Goal: Information Seeking & Learning: Learn about a topic

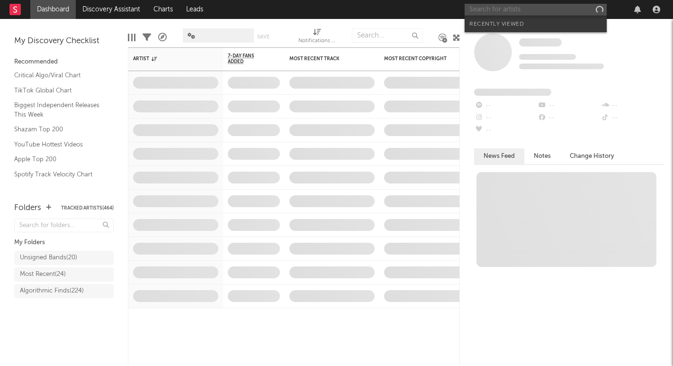
click at [484, 12] on input "text" at bounding box center [536, 10] width 142 height 12
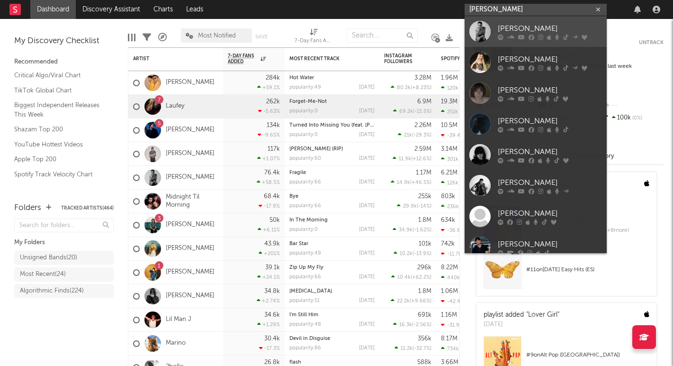
type input "[PERSON_NAME]"
click at [512, 28] on div "[PERSON_NAME]" at bounding box center [550, 28] width 104 height 11
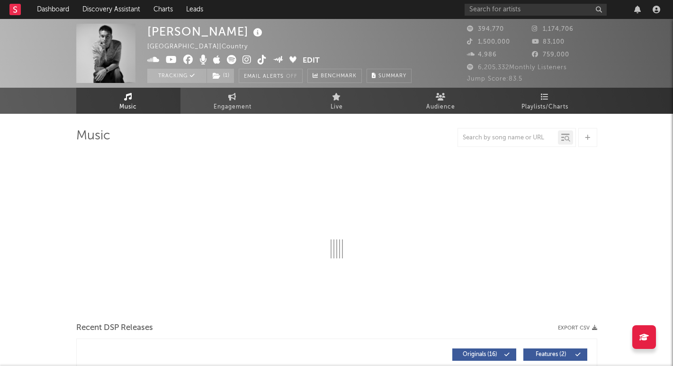
select select "6m"
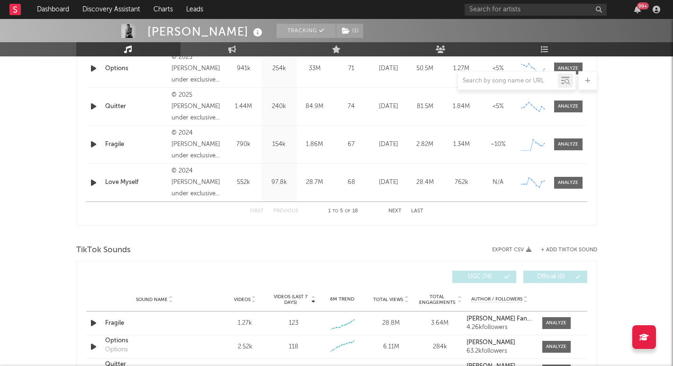
scroll to position [464, 0]
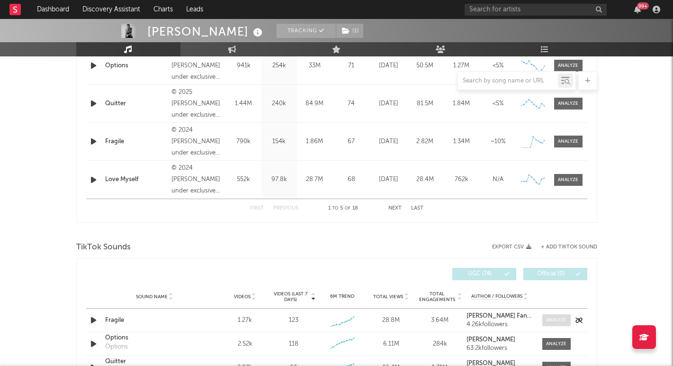
click at [552, 322] on div at bounding box center [556, 319] width 20 height 7
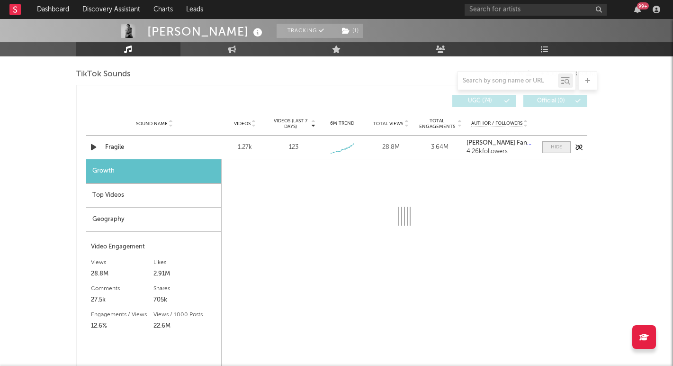
scroll to position [662, 0]
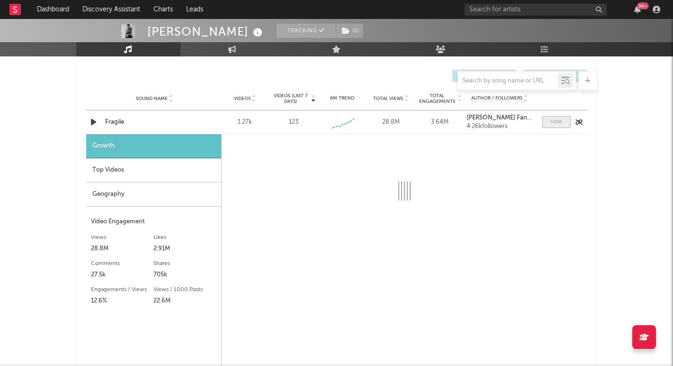
select select "1w"
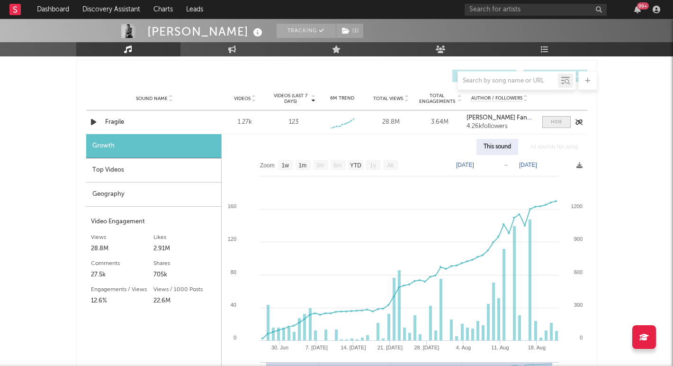
click at [554, 127] on span at bounding box center [556, 122] width 28 height 12
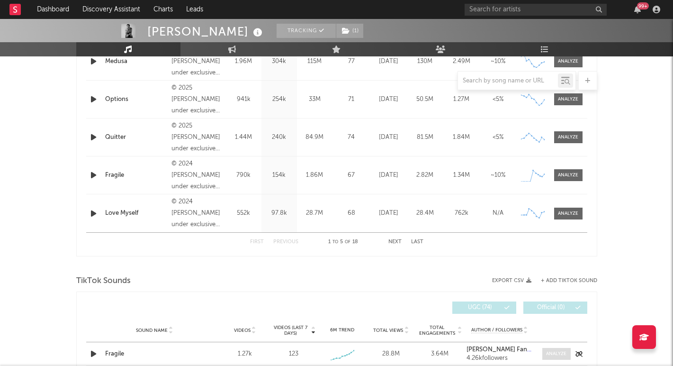
scroll to position [429, 0]
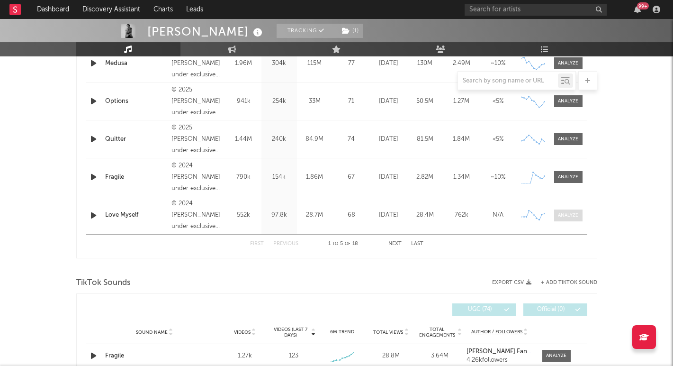
click at [565, 216] on div at bounding box center [568, 215] width 20 height 7
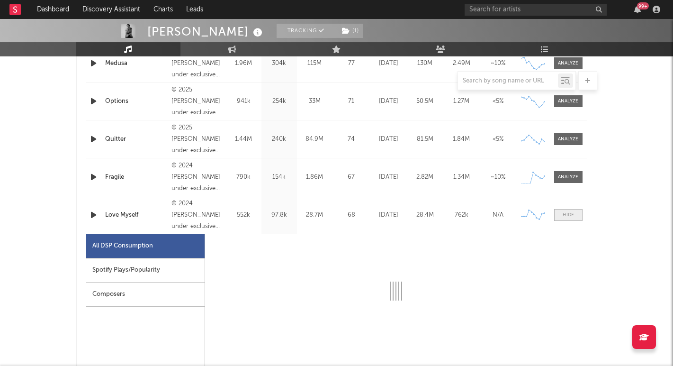
select select "6m"
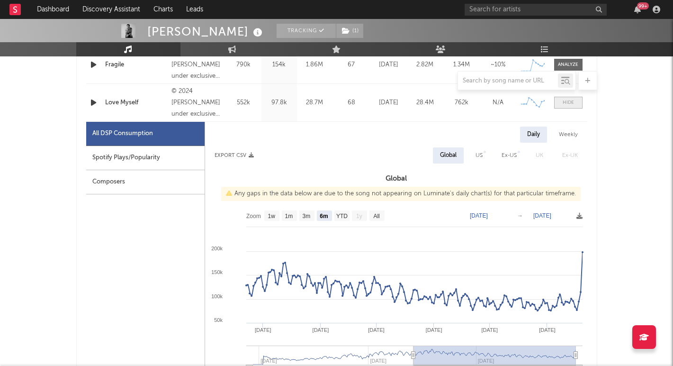
scroll to position [551, 0]
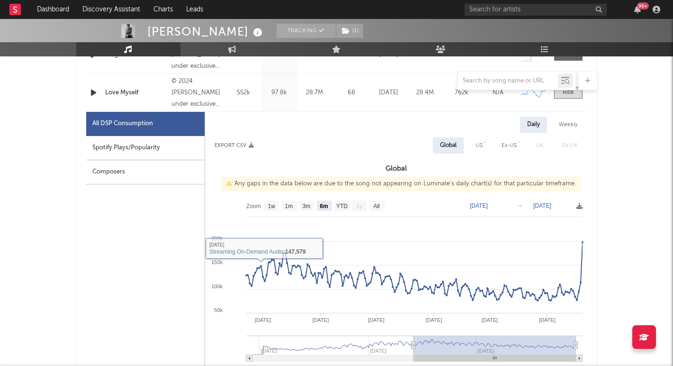
click at [180, 149] on div "Spotify Plays/Popularity" at bounding box center [145, 148] width 118 height 24
select select "6m"
select select "1w"
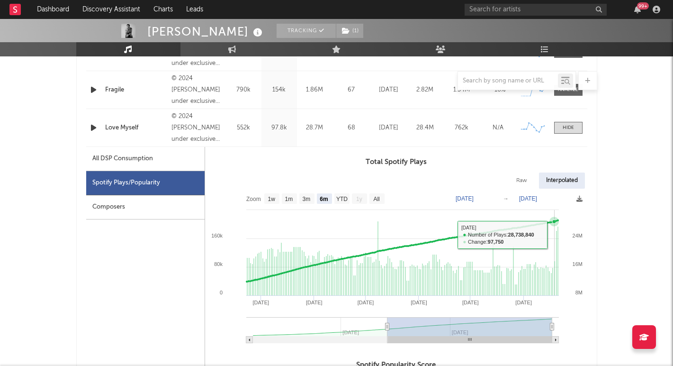
scroll to position [499, 0]
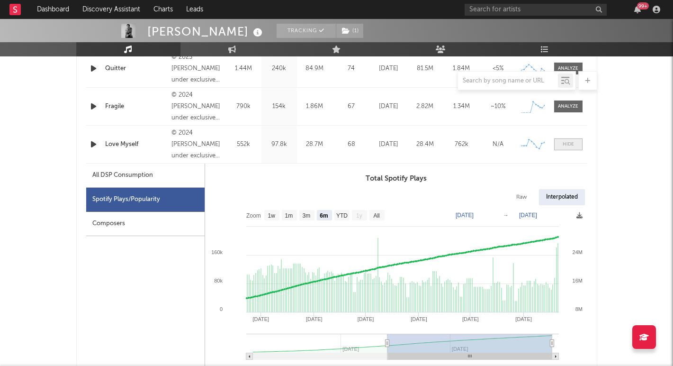
click at [569, 146] on div at bounding box center [568, 144] width 11 height 7
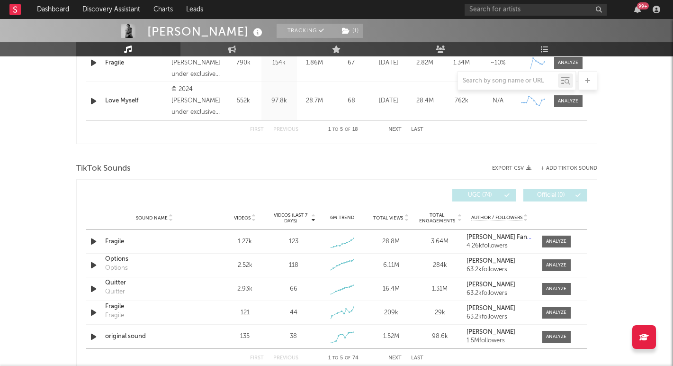
scroll to position [545, 0]
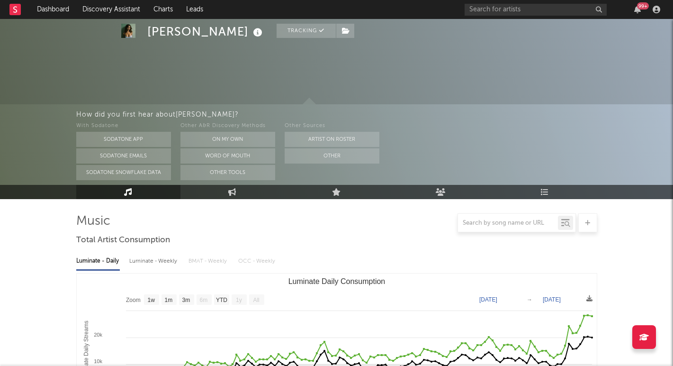
select select "1w"
